Goal: Task Accomplishment & Management: Manage account settings

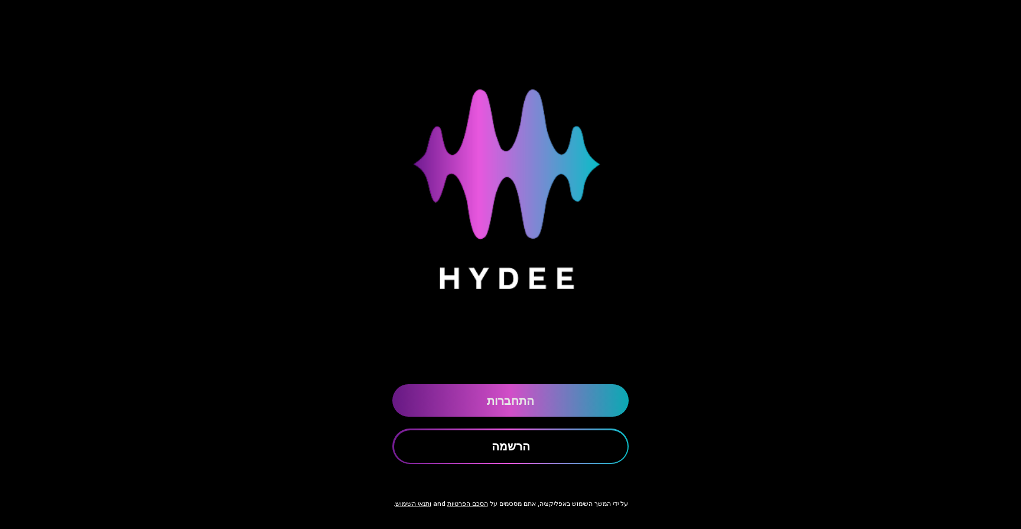
click at [549, 396] on link "התחברות" at bounding box center [511, 400] width 236 height 33
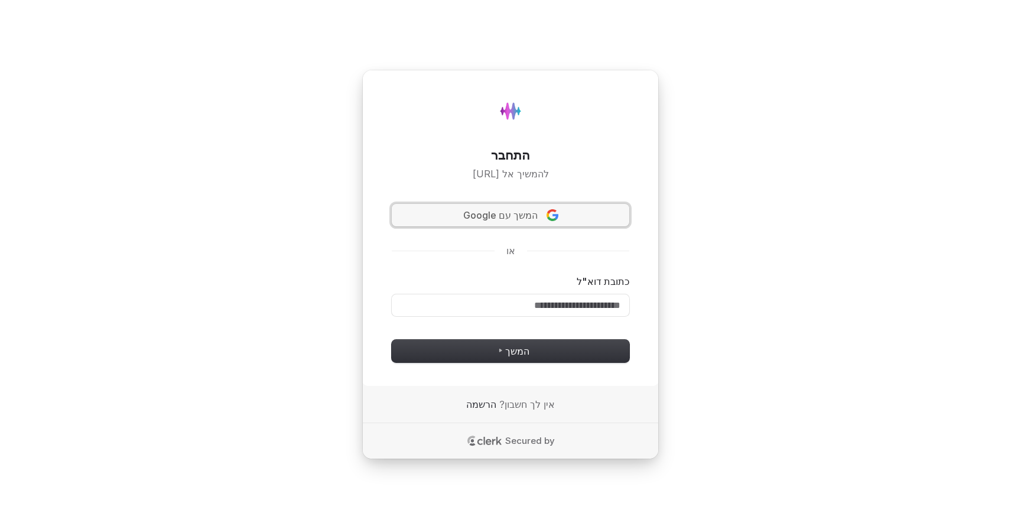
click at [563, 218] on span "המשך עם Google" at bounding box center [511, 216] width 220 height 14
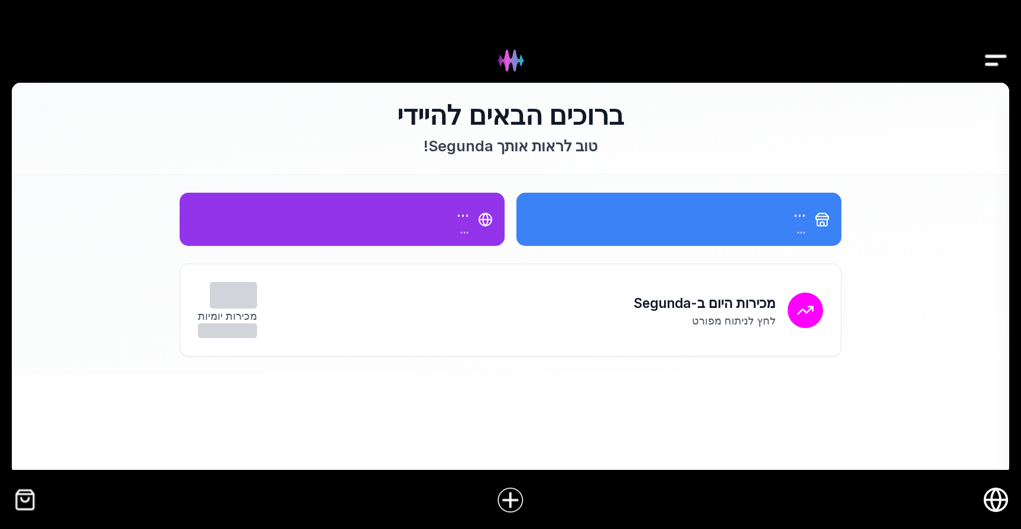
click at [985, 51] on img "Drawer" at bounding box center [996, 61] width 27 height 46
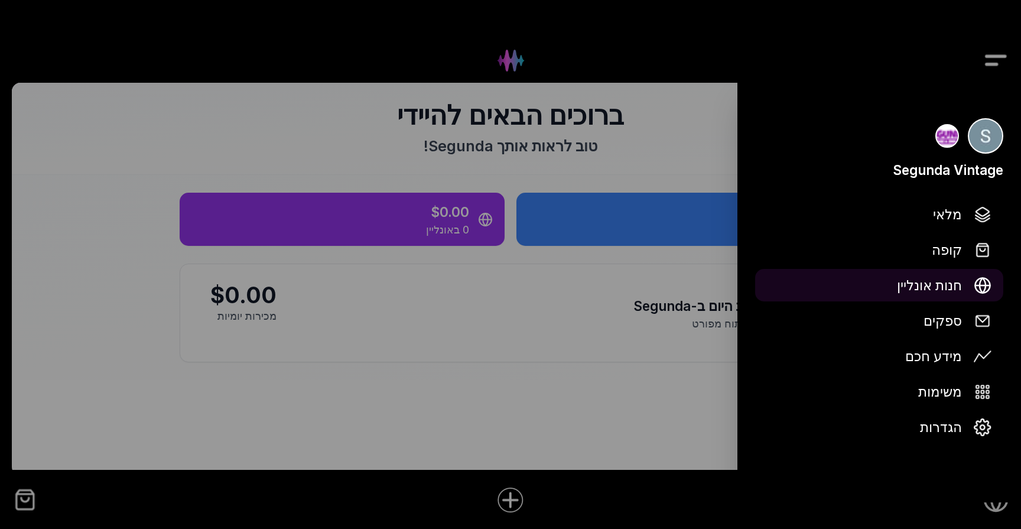
click at [940, 285] on span "חנות אונליין" at bounding box center [929, 285] width 65 height 21
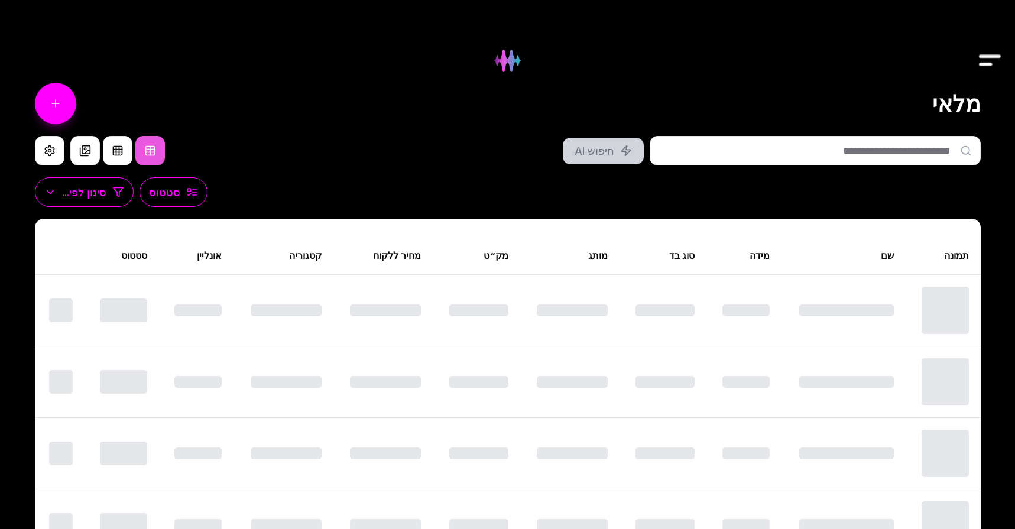
click at [988, 60] on img "Drawer" at bounding box center [990, 61] width 27 height 46
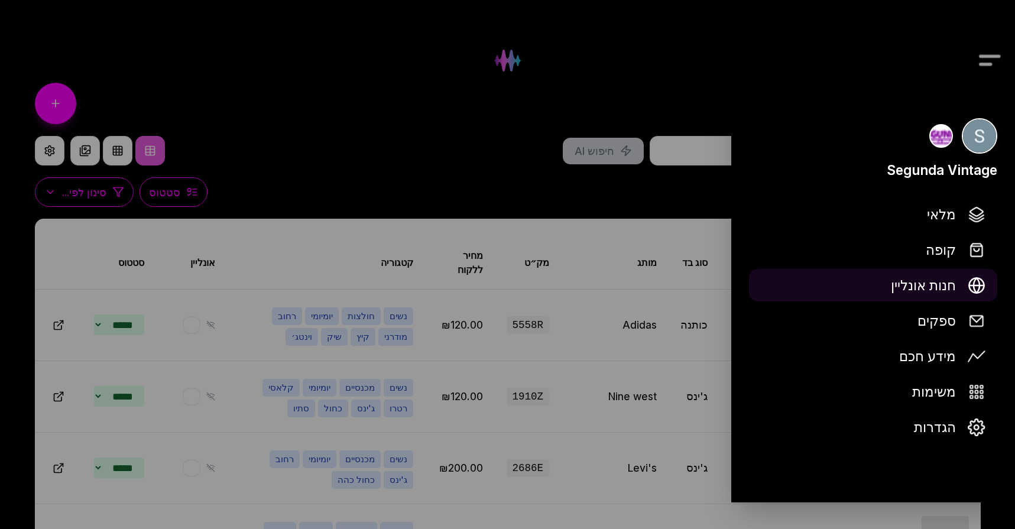
click at [943, 290] on span "חנות אונליין" at bounding box center [923, 285] width 65 height 21
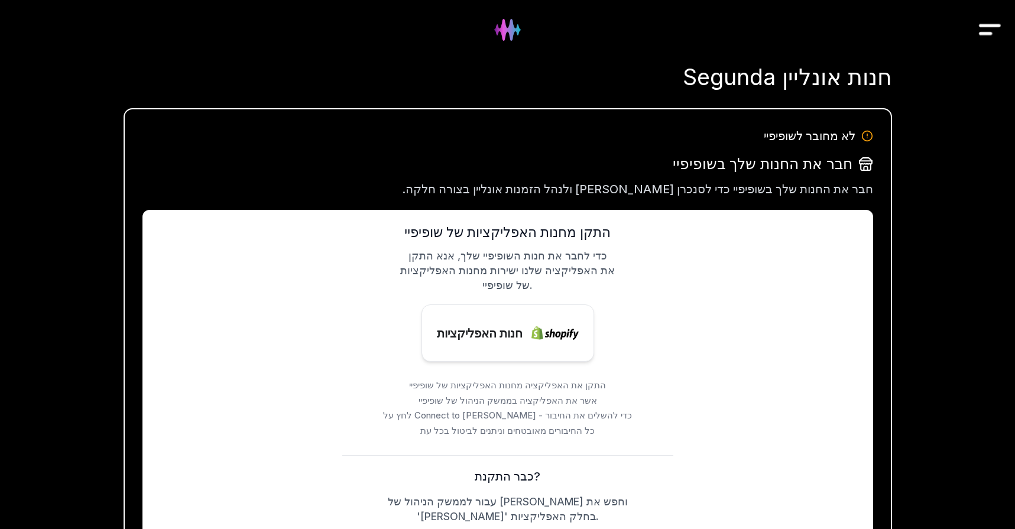
scroll to position [99, 0]
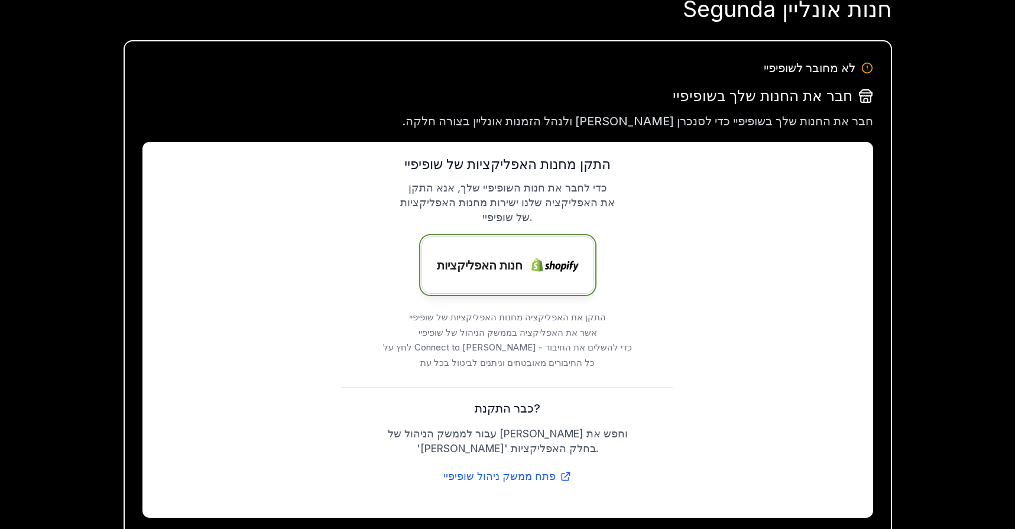
click at [521, 260] on span "חנות האפליקציות" at bounding box center [480, 266] width 86 height 18
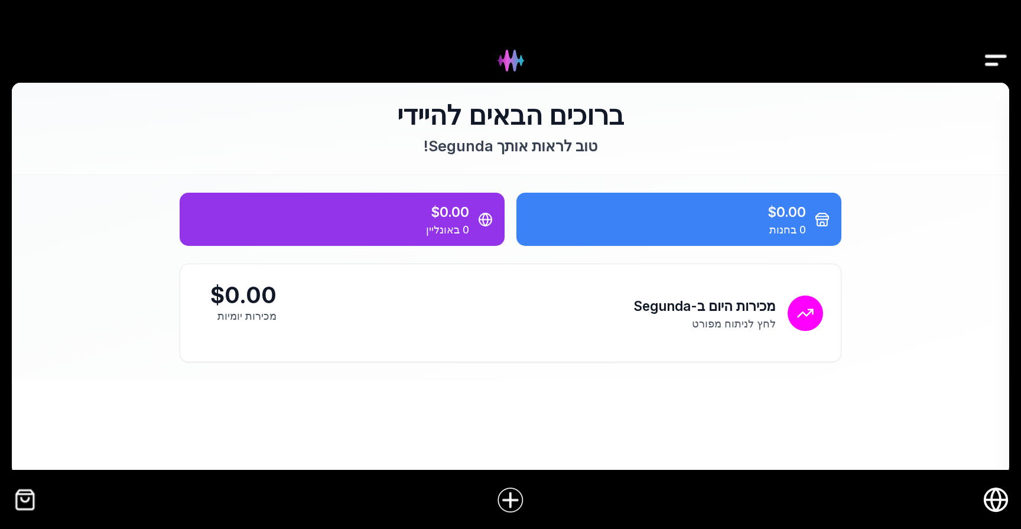
click at [978, 82] on div at bounding box center [510, 41] width 1021 height 83
click at [982, 76] on div at bounding box center [510, 41] width 1021 height 83
click at [989, 67] on img "Drawer" at bounding box center [996, 61] width 27 height 46
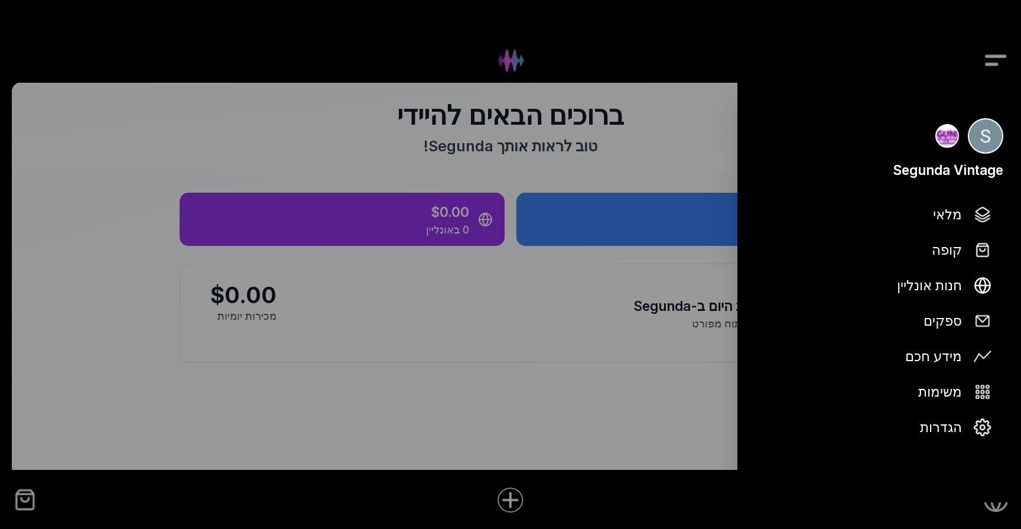
click at [990, 64] on div at bounding box center [510, 264] width 1021 height 529
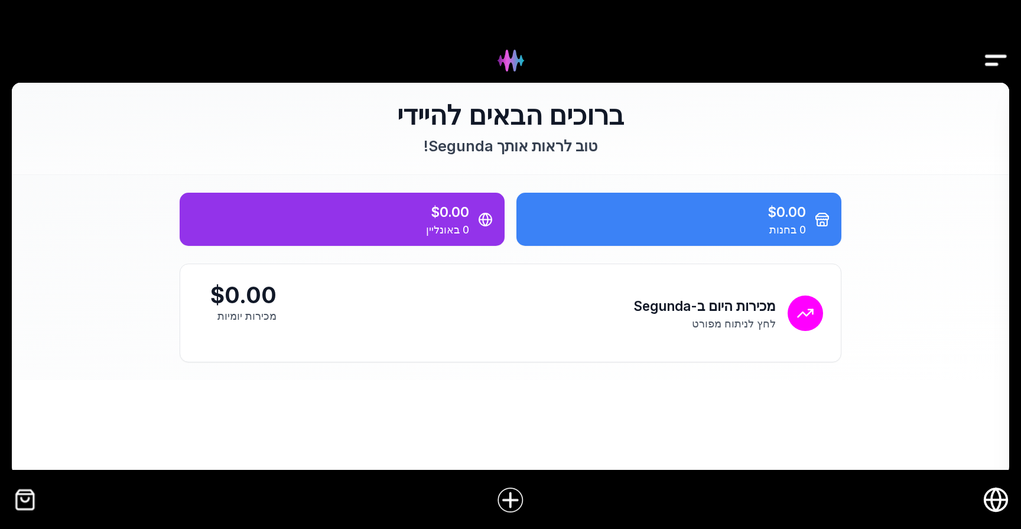
click at [970, 49] on div at bounding box center [510, 41] width 1021 height 83
click at [982, 55] on div at bounding box center [510, 41] width 1021 height 83
click at [978, 61] on div at bounding box center [510, 41] width 1021 height 83
click at [1001, 60] on img "Drawer" at bounding box center [996, 61] width 27 height 46
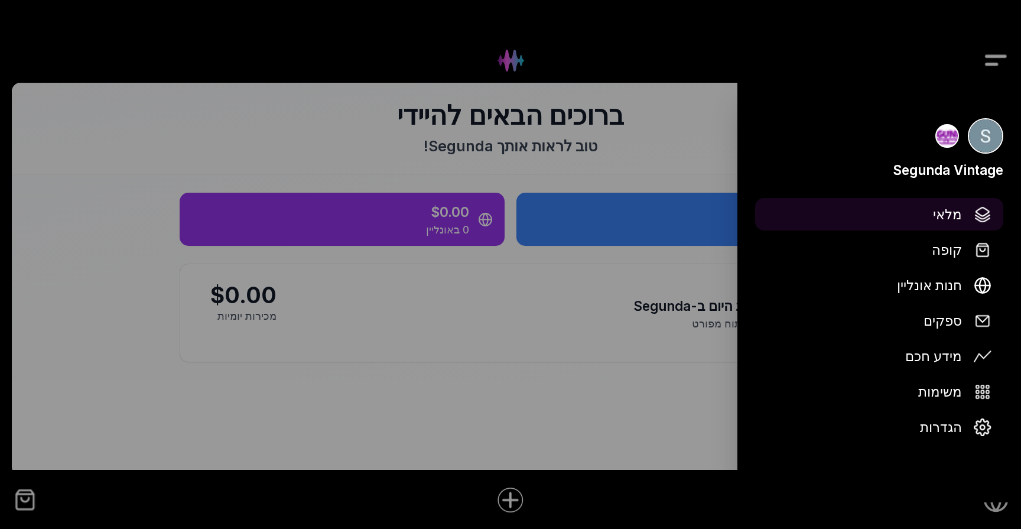
click at [948, 223] on span "מלאי" at bounding box center [947, 214] width 29 height 21
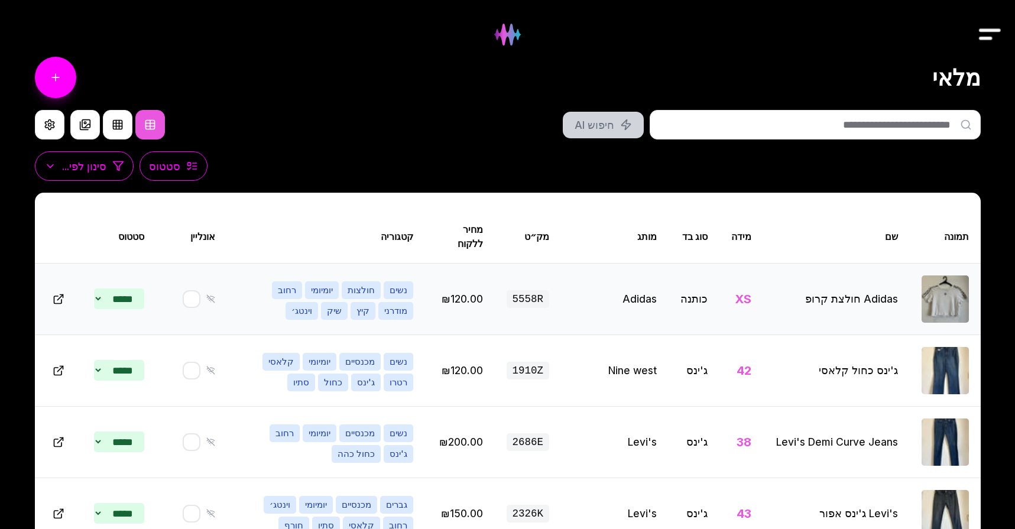
scroll to position [26, 0]
click at [212, 301] on icon at bounding box center [210, 298] width 9 height 9
click at [199, 301] on button "button" at bounding box center [191, 299] width 19 height 19
click at [199, 369] on button "button" at bounding box center [191, 370] width 19 height 19
click at [197, 436] on button "button" at bounding box center [191, 442] width 19 height 19
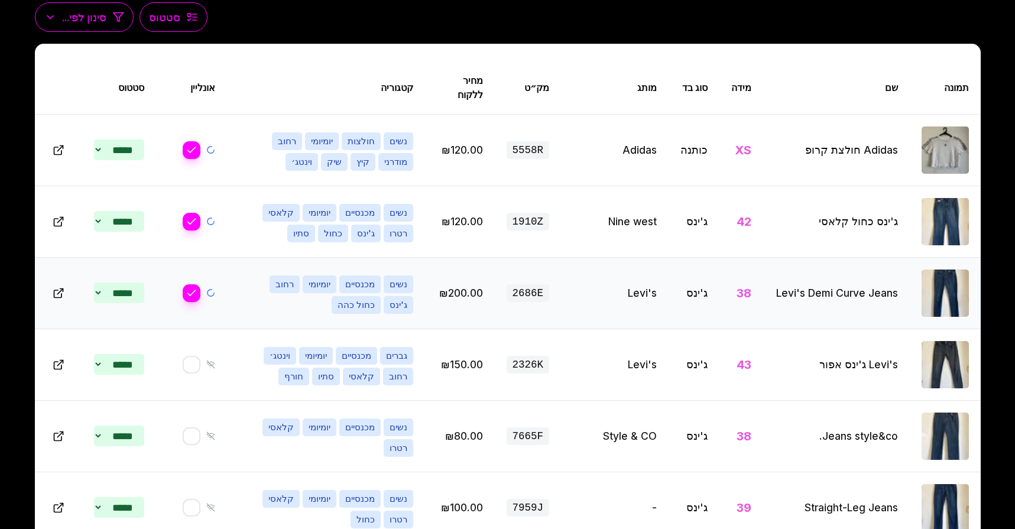
scroll to position [225, 0]
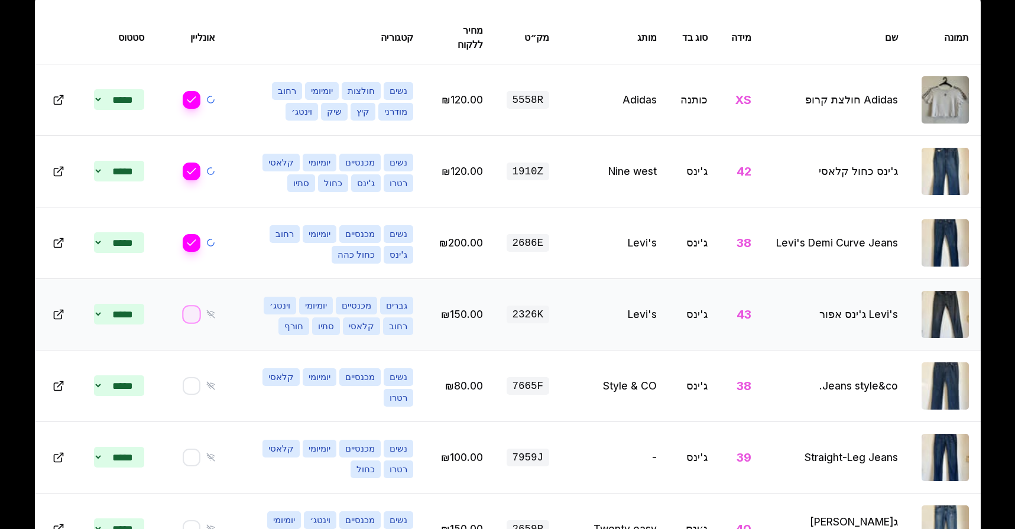
click at [200, 314] on button "button" at bounding box center [191, 314] width 19 height 19
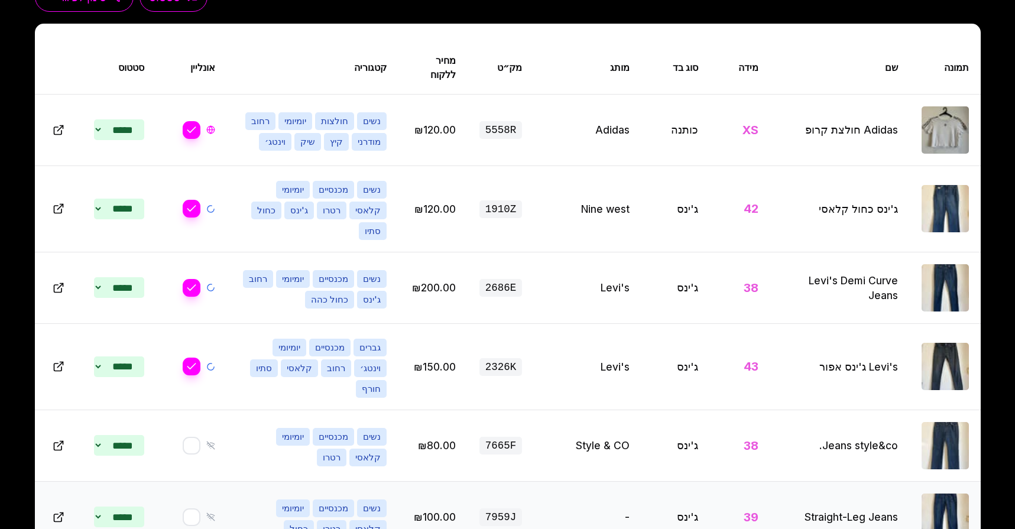
scroll to position [0, 0]
